Goal: Answer question/provide support: Share knowledge or assist other users

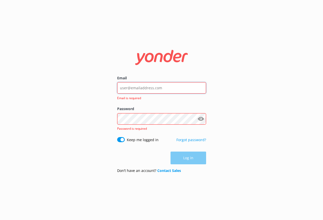
click at [139, 87] on input "Email" at bounding box center [161, 87] width 89 height 11
click at [188, 151] on button "Log in" at bounding box center [189, 157] width 36 height 13
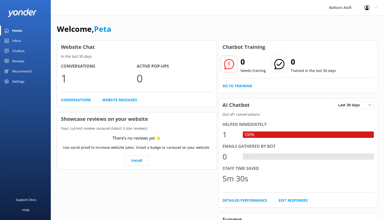
click at [24, 51] on div "Chatbot" at bounding box center [18, 51] width 12 height 10
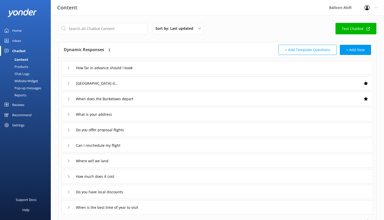
click at [70, 69] on icon at bounding box center [68, 67] width 3 height 3
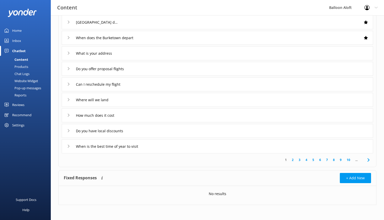
scroll to position [113, 0]
click at [71, 115] on div "How much does it cost" at bounding box center [91, 115] width 49 height 8
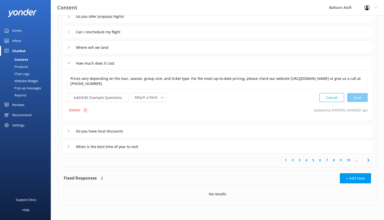
click at [314, 159] on link "5" at bounding box center [313, 160] width 7 height 5
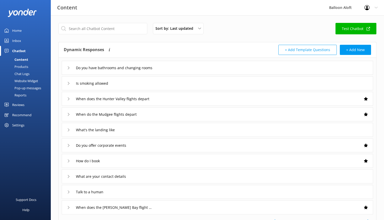
click at [276, 79] on div "Is smoking allowed" at bounding box center [218, 83] width 312 height 14
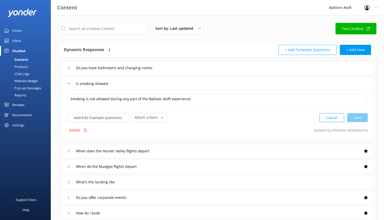
click at [180, 150] on div "When does the Hunter Valley flights depart" at bounding box center [218, 151] width 312 height 14
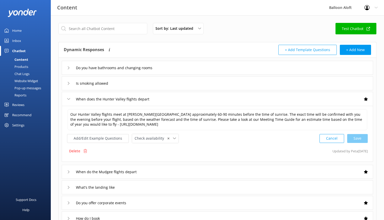
click at [152, 169] on div "When do the Mudgee flights depart" at bounding box center [218, 172] width 312 height 14
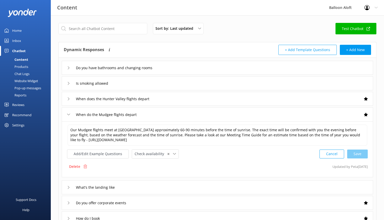
click at [141, 187] on div "What's the landing like" at bounding box center [218, 187] width 312 height 14
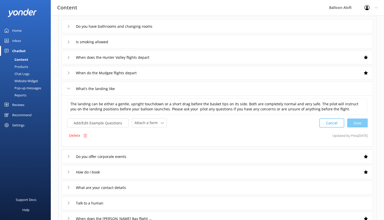
scroll to position [54, 0]
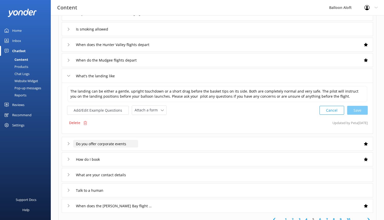
click at [130, 143] on input "Do you offer corporate events" at bounding box center [105, 144] width 65 height 8
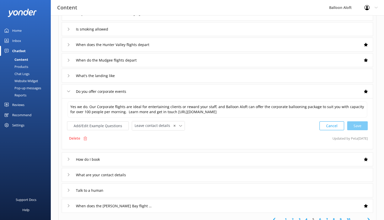
click at [130, 159] on div "How do I book" at bounding box center [218, 159] width 312 height 14
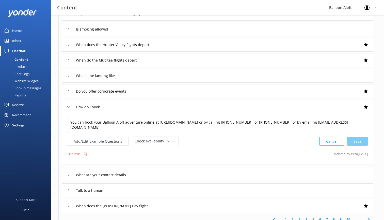
click at [142, 176] on div "What are your contact details" at bounding box center [218, 175] width 312 height 14
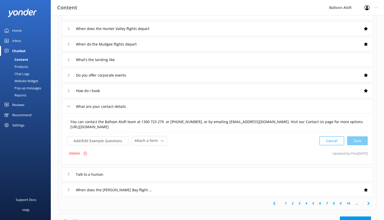
scroll to position [71, 0]
click at [136, 176] on div "Talk to a human" at bounding box center [218, 174] width 312 height 14
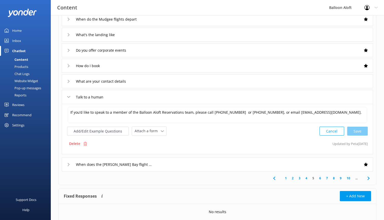
scroll to position [97, 0]
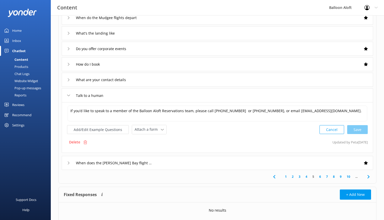
click at [156, 164] on div "When does the [PERSON_NAME] Bay flight depart" at bounding box center [218, 163] width 312 height 14
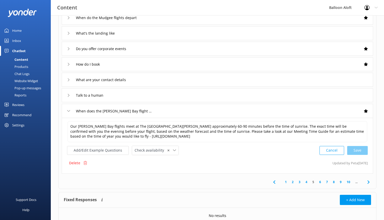
click at [145, 96] on div "Talk to a human" at bounding box center [218, 95] width 312 height 14
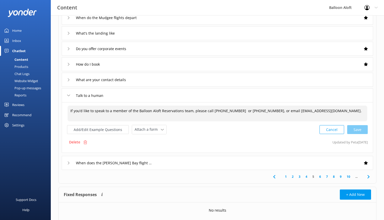
drag, startPoint x: 334, startPoint y: 112, endPoint x: 267, endPoint y: 112, distance: 67.6
click at [267, 112] on textarea "If you’d like to speak to a member of the Balloon Aloft Reservations team, plea…" at bounding box center [218, 113] width 300 height 16
drag, startPoint x: 287, startPoint y: 112, endPoint x: 271, endPoint y: 111, distance: 16.0
click at [271, 111] on textarea "If you’d like to speak to a member of the Balloon Aloft Reservations team, plea…" at bounding box center [218, 113] width 300 height 16
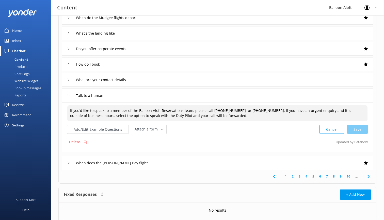
type textarea "If you’d like to speak to a member of the Balloon Aloft Reservations team, plea…"
click at [222, 162] on div "When does the [PERSON_NAME] Bay flight depart" at bounding box center [218, 163] width 312 height 14
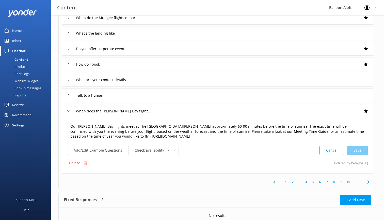
click at [321, 180] on link "6" at bounding box center [320, 181] width 7 height 5
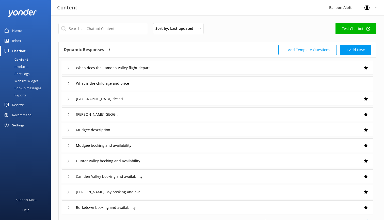
click at [238, 66] on div "When does the Camden Valley flight depart" at bounding box center [218, 68] width 312 height 14
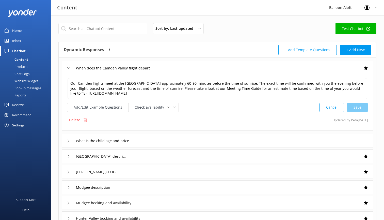
click at [192, 136] on div "What is the child age and price" at bounding box center [218, 141] width 312 height 14
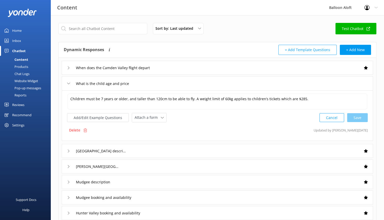
click at [186, 153] on div "[GEOGRAPHIC_DATA] description" at bounding box center [218, 151] width 312 height 14
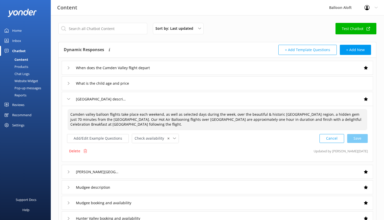
click at [87, 115] on textarea "Camden valley balloon flights take place each weekend, as well as selected days…" at bounding box center [218, 119] width 300 height 21
click at [89, 115] on textarea "Camden valley balloon flights take place each weekend, as well as selected days…" at bounding box center [218, 119] width 300 height 21
click at [147, 114] on textarea "Camden balloon flights take place each weekend, as well as selected days during…" at bounding box center [218, 119] width 300 height 21
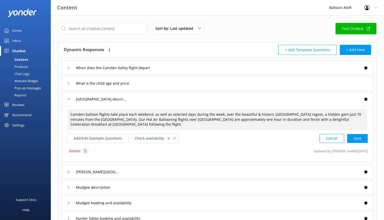
drag, startPoint x: 220, startPoint y: 115, endPoint x: 128, endPoint y: 116, distance: 92.0
click at [127, 116] on textarea "Camden balloon flights take place each weekend, as well as selected days during…" at bounding box center [218, 119] width 300 height 21
click at [179, 115] on textarea "Camden balloon flights take place [DATE] - [DATE] each week, over the beautiful…" at bounding box center [218, 119] width 300 height 21
click at [181, 114] on textarea "Camden balloon flights take place [DATE] - [DATE] each week. Flights over the b…" at bounding box center [218, 119] width 300 height 21
click at [323, 140] on div "Cancel Save" at bounding box center [344, 138] width 48 height 9
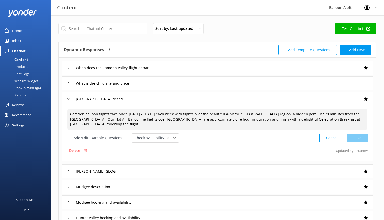
click at [86, 124] on textarea "Camden balloon flights take place [DATE] - [DATE] each week with flights over t…" at bounding box center [217, 119] width 300 height 21
type textarea "Camden balloon flights take place [DATE] - [DATE] each week with flights over t…"
